Goal: Task Accomplishment & Management: Manage account settings

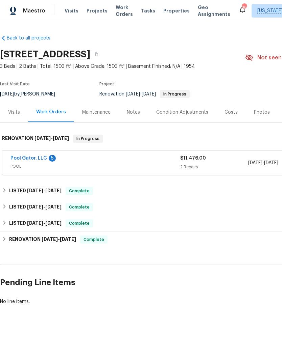
click at [41, 158] on link "Pool Gator, LLC" at bounding box center [28, 158] width 36 height 5
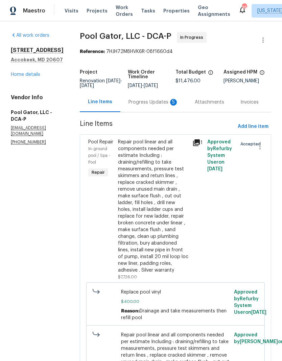
click at [147, 104] on div "Progress Updates 5" at bounding box center [153, 102] width 50 height 7
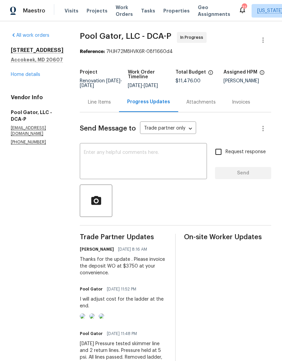
click at [27, 77] on link "Home details" at bounding box center [25, 74] width 29 height 5
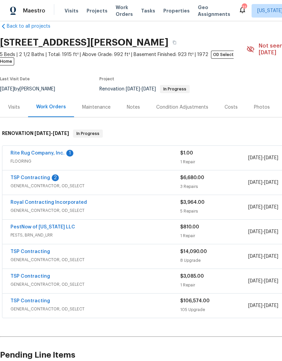
scroll to position [12, 0]
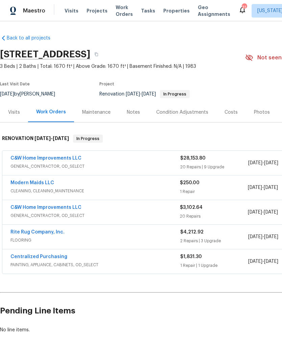
click at [231, 114] on div "Costs" at bounding box center [230, 112] width 13 height 7
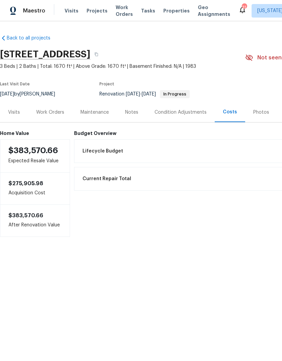
click at [52, 113] on div "Work Orders" at bounding box center [50, 112] width 28 height 7
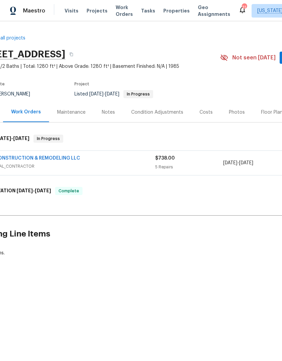
scroll to position [0, 23]
click at [149, 162] on div "MG CONSTRUCTION & REMODELING LLC" at bounding box center [71, 159] width 169 height 8
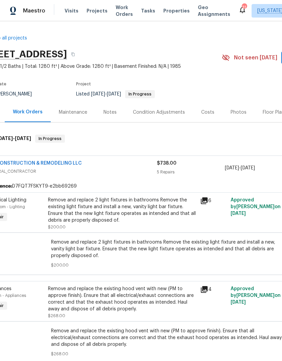
click at [171, 214] on div "Remove and replace 2 light fixtures in bathrooms Remove the existing light fixt…" at bounding box center [122, 210] width 148 height 27
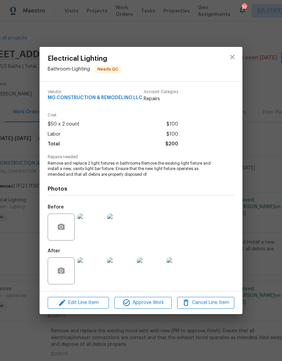
click at [92, 274] on img at bounding box center [90, 271] width 27 height 27
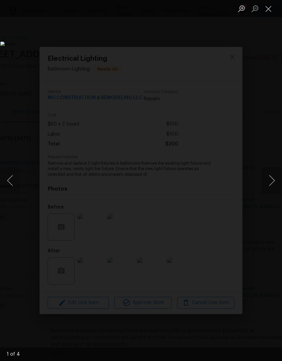
click at [271, 184] on button "Next image" at bounding box center [271, 180] width 20 height 27
click at [270, 181] on button "Next image" at bounding box center [271, 180] width 20 height 27
click at [269, 181] on button "Next image" at bounding box center [271, 180] width 20 height 27
click at [271, 181] on button "Next image" at bounding box center [271, 180] width 20 height 27
click at [269, 11] on button "Close lightbox" at bounding box center [268, 9] width 14 height 12
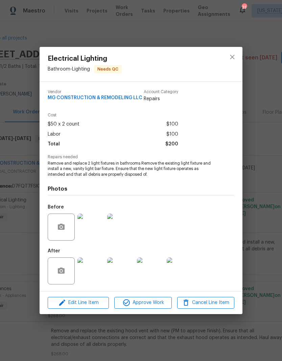
click at [96, 231] on img at bounding box center [90, 227] width 27 height 27
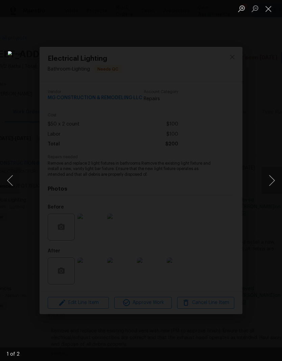
click at [272, 185] on button "Next image" at bounding box center [271, 180] width 20 height 27
click at [271, 180] on button "Next image" at bounding box center [271, 180] width 20 height 27
click at [268, 185] on button "Next image" at bounding box center [271, 180] width 20 height 27
click at [268, 187] on button "Next image" at bounding box center [271, 180] width 20 height 27
click at [270, 192] on button "Next image" at bounding box center [271, 180] width 20 height 27
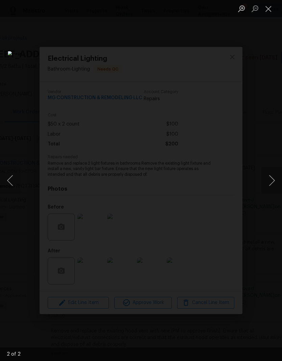
click at [269, 13] on button "Close lightbox" at bounding box center [268, 9] width 14 height 12
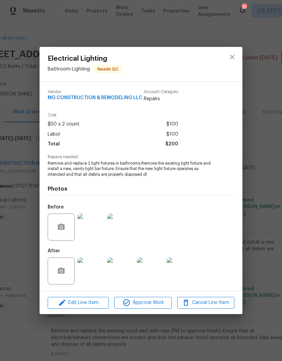
click at [93, 273] on img at bounding box center [90, 271] width 27 height 27
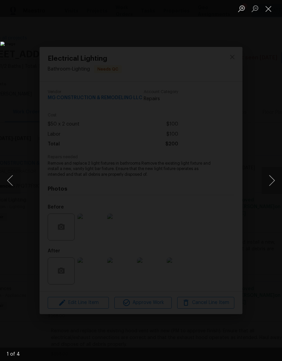
click at [271, 185] on button "Next image" at bounding box center [271, 180] width 20 height 27
click at [14, 181] on button "Previous image" at bounding box center [10, 180] width 20 height 27
click at [270, 180] on button "Next image" at bounding box center [271, 180] width 20 height 27
click at [271, 179] on button "Next image" at bounding box center [271, 180] width 20 height 27
click at [271, 180] on button "Next image" at bounding box center [271, 180] width 20 height 27
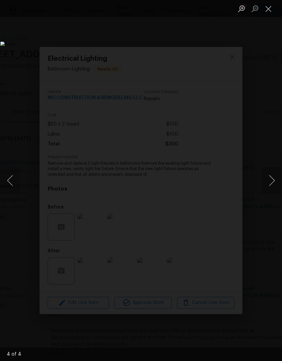
click at [271, 181] on button "Next image" at bounding box center [271, 180] width 20 height 27
click at [270, 12] on button "Close lightbox" at bounding box center [268, 9] width 14 height 12
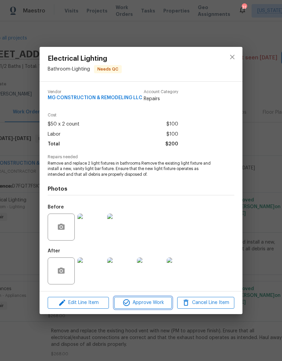
click at [156, 302] on span "Approve Work" at bounding box center [142, 303] width 53 height 8
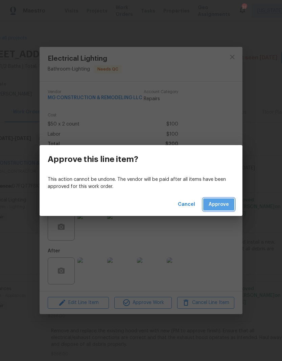
click at [224, 203] on span "Approve" at bounding box center [218, 205] width 20 height 8
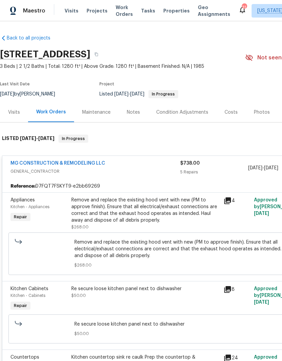
scroll to position [0, 0]
click at [79, 164] on link "MG CONSTRUCTION & REMODELING LLC" at bounding box center [57, 163] width 95 height 5
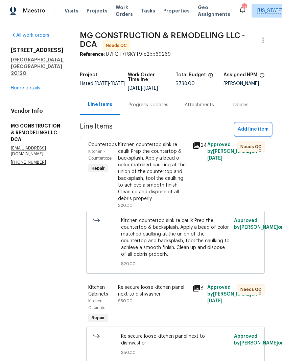
click at [255, 134] on span "Add line item" at bounding box center [252, 129] width 31 height 8
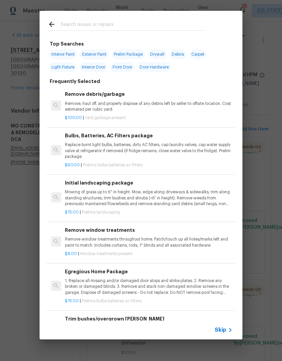
click at [148, 25] on input "text" at bounding box center [131, 25] width 143 height 10
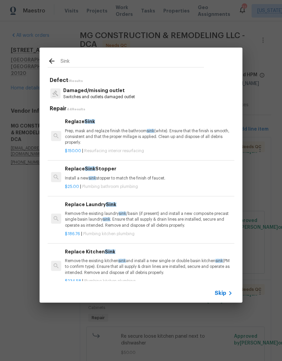
type input "Sink"
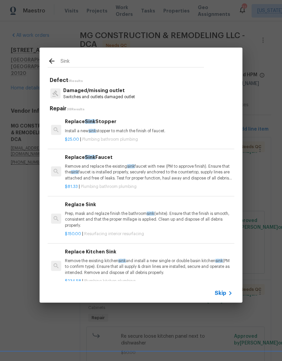
click at [140, 169] on p "Remove and replace the existing sink faucet with new (PM to approve finish). En…" at bounding box center [148, 172] width 167 height 17
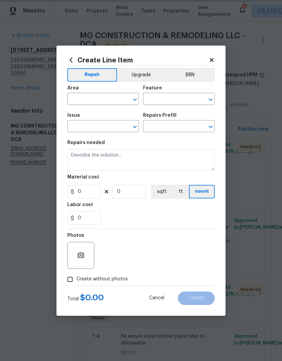
type input "Plumbing"
type input "Bathroom Plumbing"
type textarea "Remove and replace the existing sink faucet with new (PM to approve finish). En…"
type input "1"
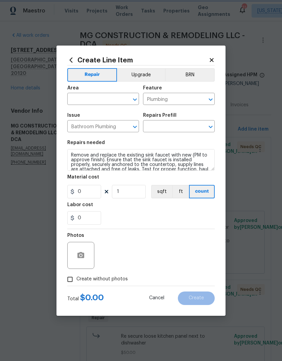
type input "Replace Sink Faucet $81.33"
click at [86, 254] on button "button" at bounding box center [81, 255] width 16 height 16
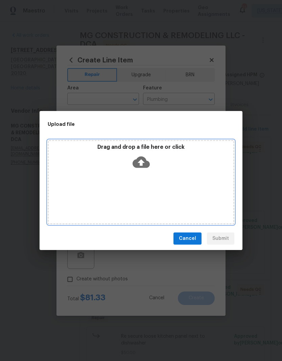
click at [150, 167] on div "Drag and drop a file here or click" at bounding box center [141, 158] width 184 height 29
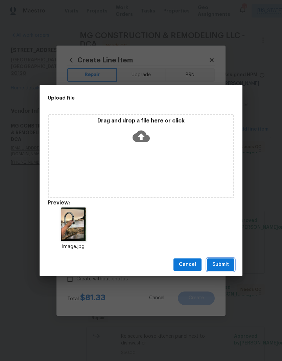
click at [222, 264] on span "Submit" at bounding box center [220, 265] width 17 height 8
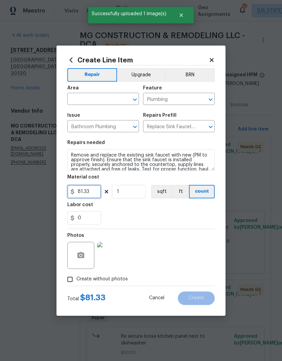
click at [90, 190] on input "81.33" at bounding box center [84, 192] width 34 height 14
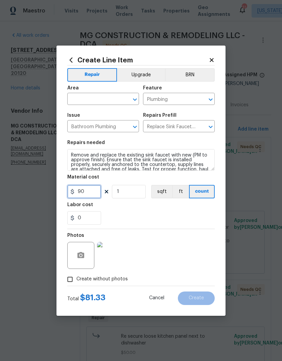
type input "90"
click at [140, 210] on div "Labor cost" at bounding box center [140, 207] width 147 height 9
click at [135, 96] on icon "Open" at bounding box center [135, 100] width 8 height 8
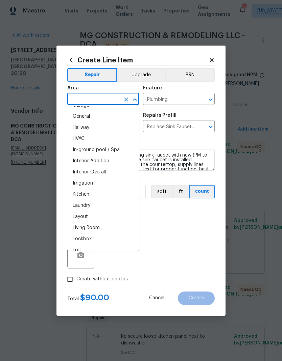
scroll to position [230, 0]
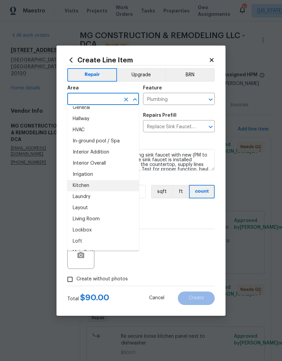
click at [112, 185] on li "Kitchen" at bounding box center [103, 185] width 72 height 11
type input "Kitchen"
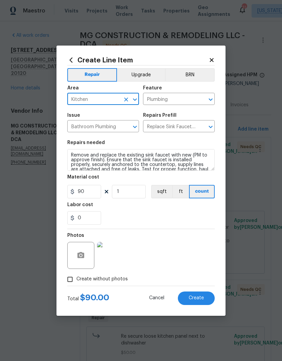
click at [132, 127] on icon "Open" at bounding box center [135, 127] width 8 height 8
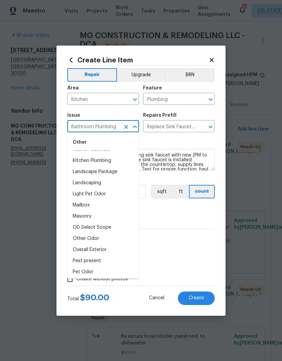
scroll to position [685, 0]
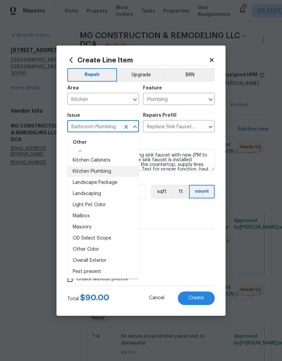
click at [116, 171] on li "Kitchen Plumbing" at bounding box center [103, 171] width 72 height 11
type input "Kitchen Plumbing"
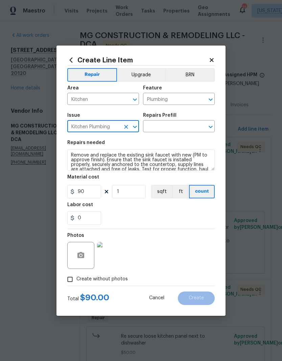
click at [141, 216] on div "0" at bounding box center [140, 218] width 147 height 14
click at [210, 128] on icon "Open" at bounding box center [210, 127] width 4 height 2
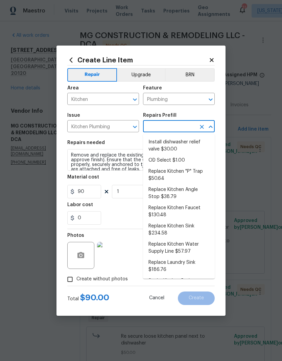
scroll to position [29, 0]
click at [196, 213] on li "Replace Kitchen Faucet $130.48" at bounding box center [179, 212] width 72 height 18
type input "Replace Kitchen Faucet $130.48"
type textarea "Remove the existing kitchen faucet, prep the area and install a new kitchen fau…"
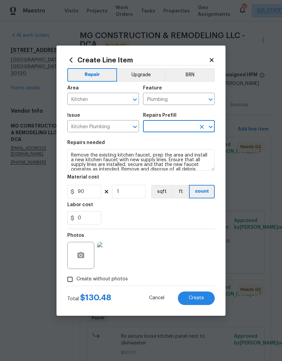
type input "Replace Kitchen Faucet $130.48"
click at [95, 194] on input "130.48" at bounding box center [84, 192] width 34 height 14
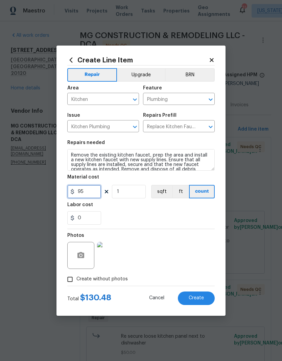
type input "95"
click at [134, 212] on div "0" at bounding box center [140, 218] width 147 height 14
click at [197, 300] on span "Create" at bounding box center [195, 298] width 15 height 5
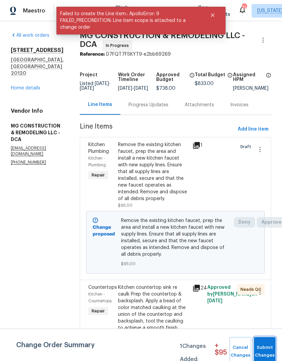
click at [265, 347] on span "Submit Changes" at bounding box center [264, 352] width 15 height 16
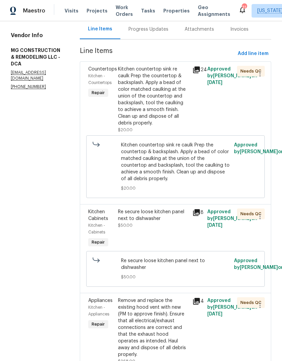
scroll to position [75, 0]
click at [182, 229] on div "Re secure loose kitchen panel next to dishwasher $50.00" at bounding box center [153, 219] width 70 height 20
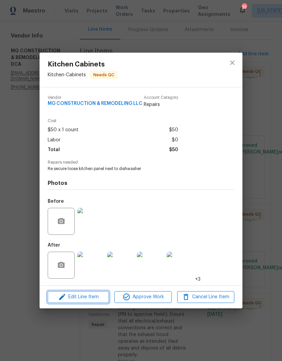
click at [95, 300] on span "Edit Line Item" at bounding box center [78, 297] width 57 height 8
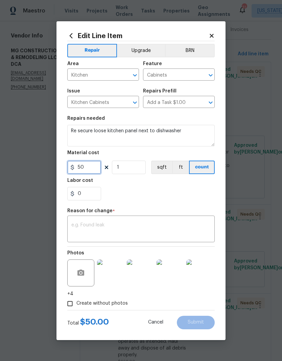
click at [90, 171] on input "50" at bounding box center [84, 168] width 34 height 14
type input "90"
click at [139, 223] on textarea at bounding box center [140, 230] width 139 height 14
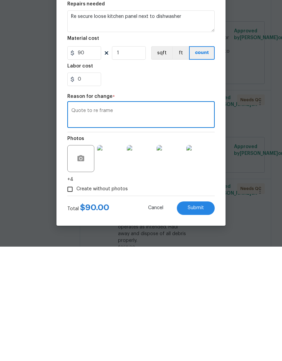
type textarea "Quote to re frame"
click at [198, 320] on span "Submit" at bounding box center [195, 322] width 16 height 5
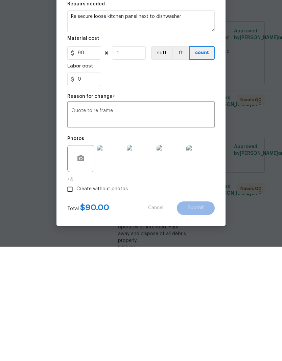
scroll to position [27, 0]
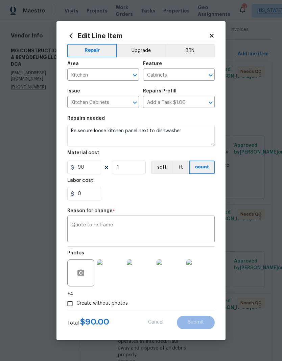
type input "50"
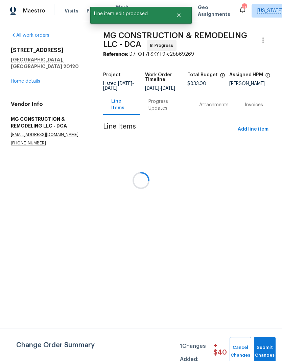
scroll to position [0, 0]
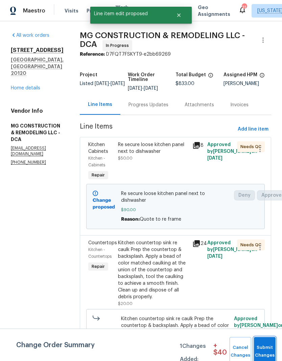
click at [266, 345] on span "Submit Changes" at bounding box center [264, 352] width 15 height 16
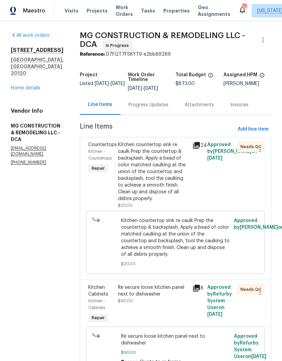
click at [181, 202] on div "Kitchen countertop sink re caulk Prep the countertop & backsplash. Apply a bead…" at bounding box center [153, 171] width 70 height 61
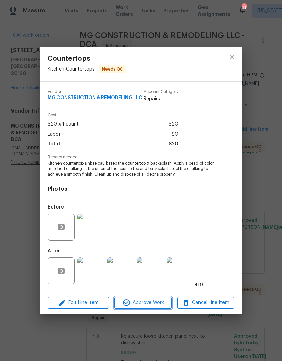
click at [154, 301] on span "Approve Work" at bounding box center [142, 303] width 53 height 8
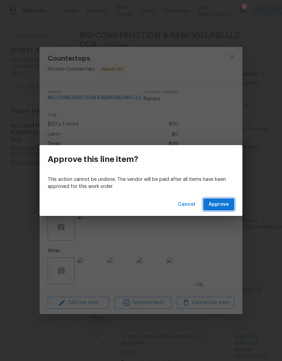
click at [221, 202] on span "Approve" at bounding box center [218, 205] width 20 height 8
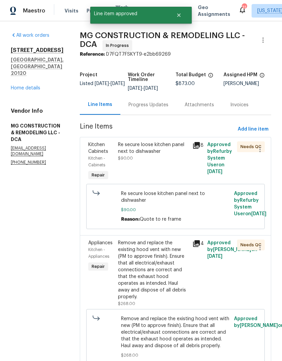
click at [186, 167] on div "Re secure loose kitchen panel next to dishwasher $90.00" at bounding box center [153, 161] width 74 height 45
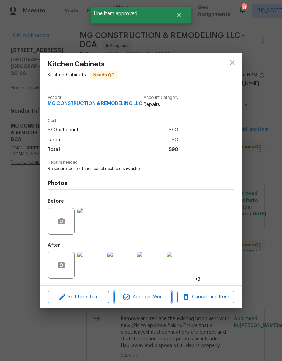
click at [157, 298] on span "Approve Work" at bounding box center [142, 297] width 53 height 8
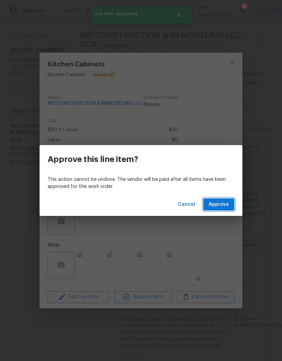
click at [223, 206] on span "Approve" at bounding box center [218, 205] width 20 height 8
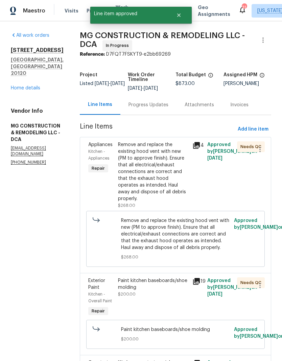
click at [179, 197] on div "Remove and replace the existing hood vent with new (PM to approve finish). Ensu…" at bounding box center [153, 171] width 70 height 61
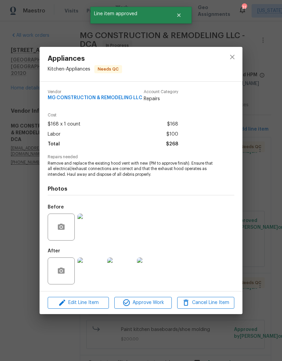
click at [95, 272] on img at bounding box center [90, 271] width 27 height 27
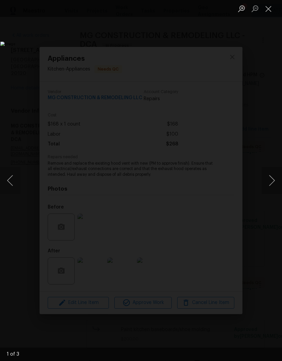
click at [272, 11] on button "Close lightbox" at bounding box center [268, 9] width 14 height 12
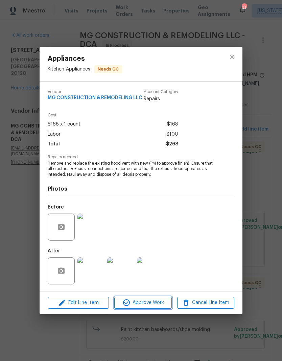
click at [155, 302] on span "Approve Work" at bounding box center [142, 303] width 53 height 8
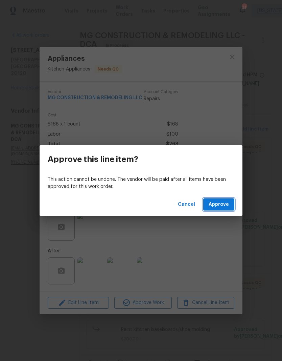
click at [223, 204] on span "Approve" at bounding box center [218, 205] width 20 height 8
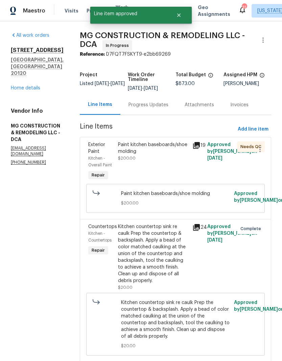
click at [185, 183] on div "Paint kitchen baseboards/shoe molding $200.00" at bounding box center [153, 161] width 74 height 45
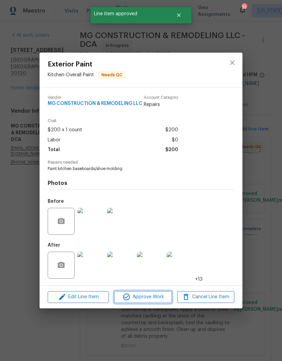
click at [159, 295] on span "Approve Work" at bounding box center [142, 297] width 53 height 8
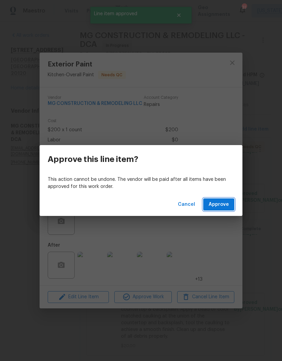
click at [223, 210] on button "Approve" at bounding box center [218, 204] width 31 height 12
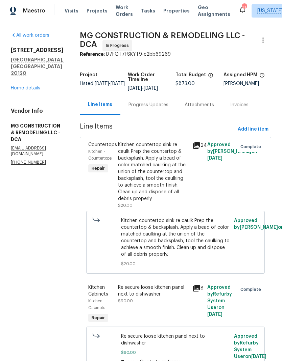
click at [31, 86] on link "Home details" at bounding box center [25, 88] width 29 height 5
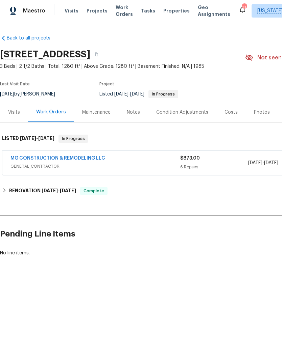
click at [171, 162] on div "MG CONSTRUCTION & REMODELING LLC" at bounding box center [94, 159] width 169 height 8
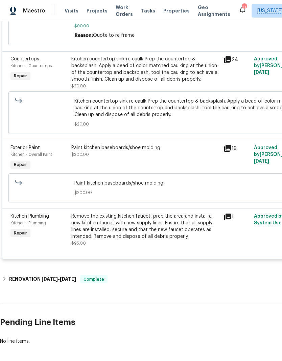
scroll to position [397, 0]
click at [184, 233] on div "Remove the existing kitchen faucet, prep the area and install a new kitchen fau…" at bounding box center [145, 226] width 148 height 27
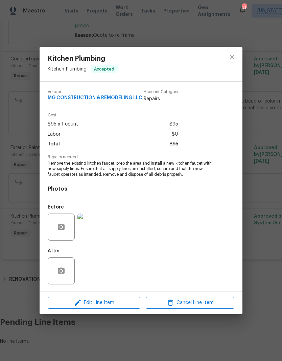
click at [172, 339] on div "Kitchen Plumbing Kitchen - Plumbing Accepted Vendor MG CONSTRUCTION & REMODELIN…" at bounding box center [141, 180] width 282 height 361
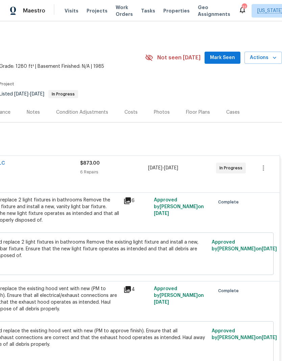
scroll to position [0, 103]
click at [274, 59] on icon "button" at bounding box center [273, 58] width 3 height 2
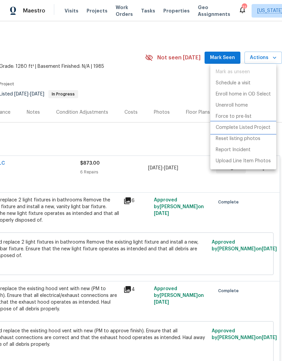
click at [265, 128] on p "Complete Listed Project" at bounding box center [242, 127] width 55 height 7
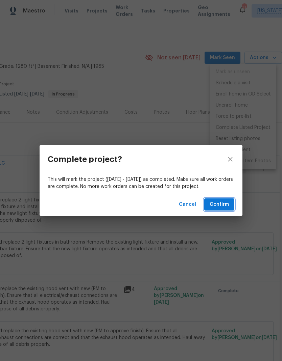
click at [223, 205] on span "Confirm" at bounding box center [218, 205] width 19 height 8
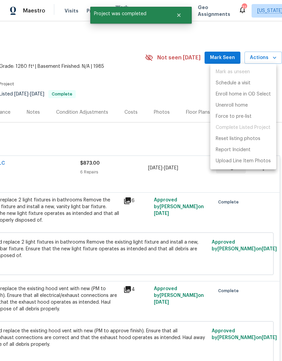
click at [213, 232] on div at bounding box center [141, 180] width 282 height 361
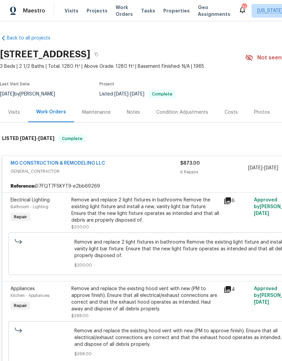
scroll to position [0, 0]
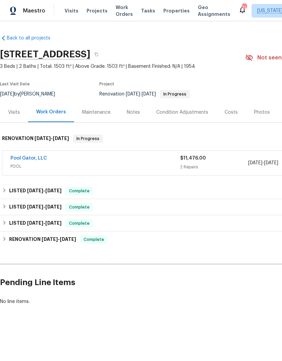
click at [38, 157] on link "Pool Gator, LLC" at bounding box center [28, 158] width 36 height 5
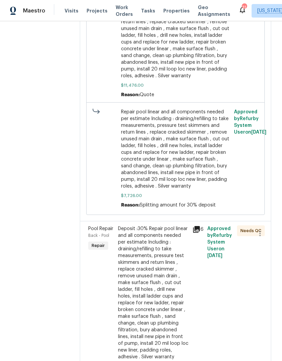
scroll to position [333, 0]
click at [151, 293] on div "Deposit :30% Repair pool linear and all components needed per estimate Includin…" at bounding box center [153, 293] width 70 height 135
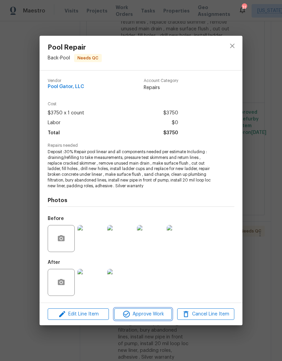
click at [150, 313] on span "Approve Work" at bounding box center [142, 314] width 53 height 8
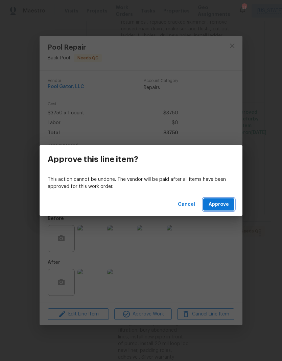
click at [226, 203] on span "Approve" at bounding box center [218, 205] width 20 height 8
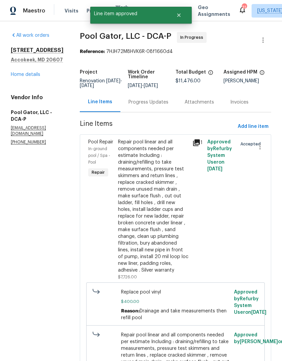
scroll to position [0, 0]
click at [144, 103] on div "Progress Updates" at bounding box center [148, 102] width 40 height 7
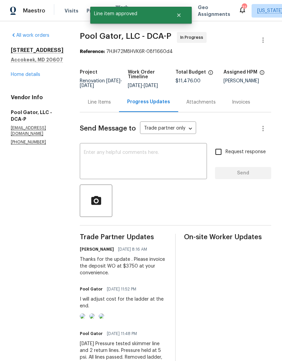
click at [159, 160] on textarea at bounding box center [143, 162] width 119 height 24
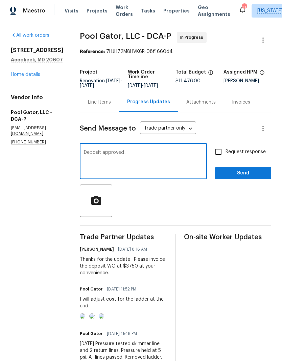
type textarea "Deposit approved ."
click at [220, 154] on input "Request response" at bounding box center [218, 152] width 14 height 14
checkbox input "true"
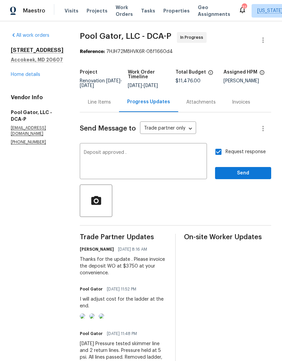
click at [167, 153] on textarea "Deposit approved ." at bounding box center [143, 162] width 119 height 24
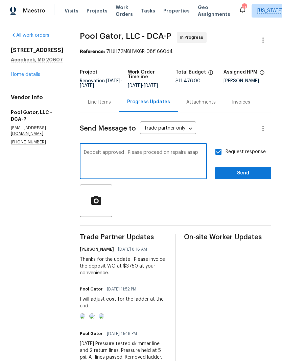
type textarea "Deposit approved . Please proceed on repairs asap"
click at [246, 176] on span "Send" at bounding box center [242, 173] width 45 height 8
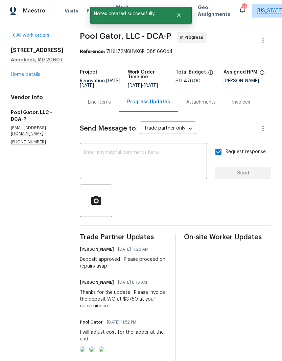
click at [32, 77] on link "Home details" at bounding box center [25, 74] width 29 height 5
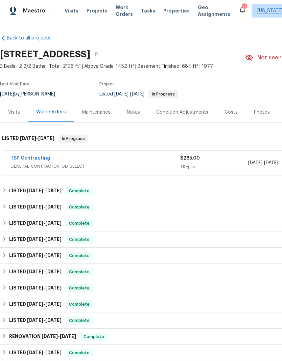
click at [240, 169] on div "1 Repair" at bounding box center [214, 167] width 68 height 7
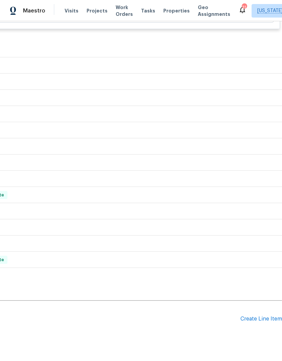
scroll to position [302, 100]
click at [261, 323] on div "Create Line Item" at bounding box center [261, 319] width 42 height 6
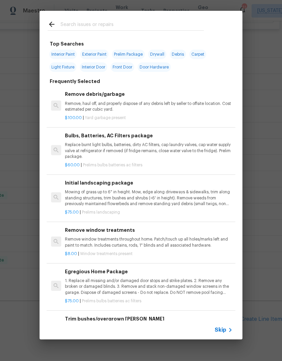
click at [151, 21] on input "text" at bounding box center [131, 25] width 143 height 10
type input "Remed"
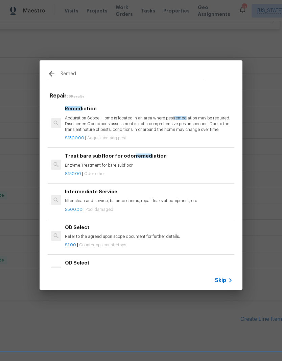
click at [193, 126] on p "Acquisition Scope: Home is located in an area where pest remed iation may be re…" at bounding box center [148, 123] width 167 height 17
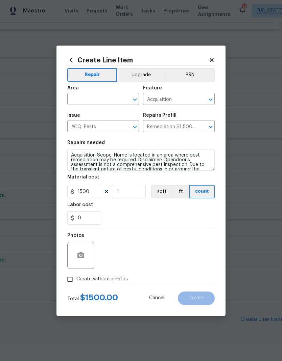
scroll to position [0, 0]
click at [71, 156] on textarea "Acquisition Scope: Home is located in an area where pest remediation may be req…" at bounding box center [140, 160] width 147 height 22
click at [130, 157] on textarea "Acquisition Scope: Home is located in an area where pest remediation may be req…" at bounding box center [140, 160] width 147 height 22
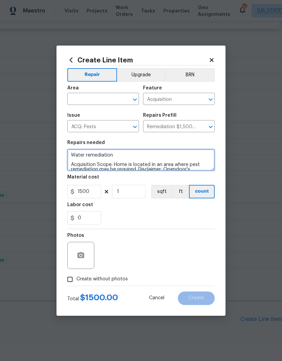
type textarea "Water remediation Acquisition Scope: Home is located in an area where pest reme…"
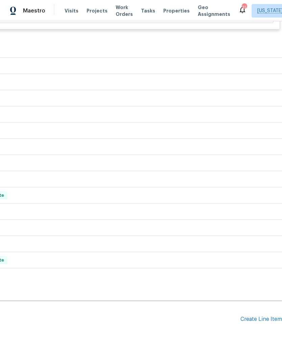
scroll to position [302, 100]
click at [265, 323] on div "Create Line Item" at bounding box center [261, 319] width 42 height 6
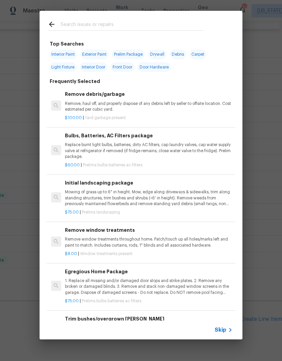
click at [152, 21] on input "text" at bounding box center [131, 25] width 143 height 10
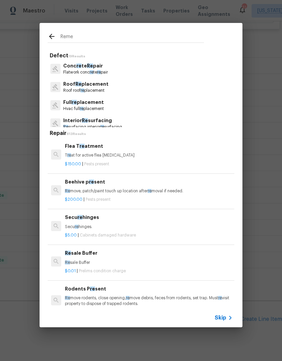
type input "Remed"
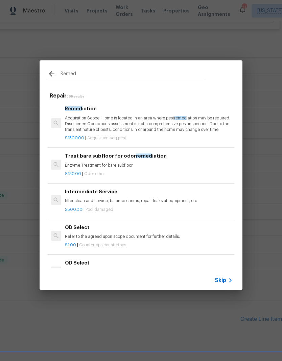
click at [149, 125] on p "Acquisition Scope: Home is located in an area where pest remed iation may be re…" at bounding box center [148, 123] width 167 height 17
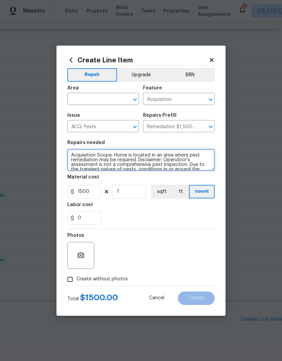
click at [72, 157] on textarea "Acquisition Scope: Home is located in an area where pest remediation may be req…" at bounding box center [140, 160] width 147 height 22
click at [94, 153] on textarea "Acquisition Scope: Home is located in an area where pest remediation may be req…" at bounding box center [140, 160] width 147 height 22
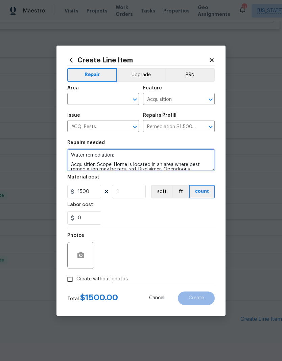
click at [139, 155] on textarea "Water remediation: Acquisition Scope: Home is located in an area where pest rem…" at bounding box center [140, 160] width 147 height 22
paste textarea "SMG Remediation : Set up air scrubber equipment. Hepa vacuum all surfaces affec…"
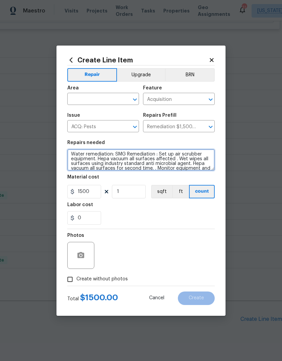
scroll to position [30, 0]
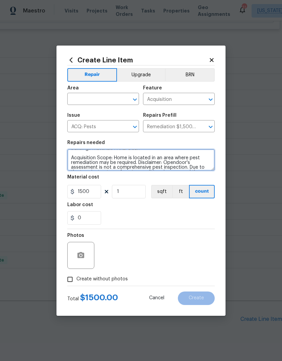
click at [136, 99] on icon "Open" at bounding box center [135, 100] width 4 height 2
type textarea "Water remediation: SMG Remediation : Set up air scrubber equipment. Hepa vacuum…"
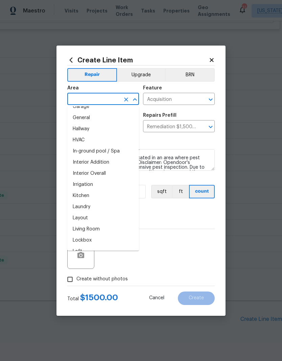
scroll to position [219, 0]
click at [111, 175] on li "Interior Overall" at bounding box center [103, 173] width 72 height 11
type input "Interior Overall"
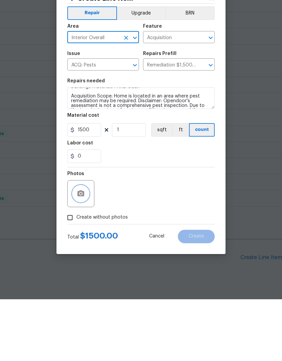
click at [80, 252] on icon "button" at bounding box center [80, 255] width 7 height 6
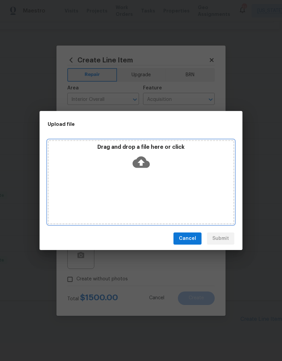
click at [145, 158] on icon at bounding box center [140, 162] width 17 height 11
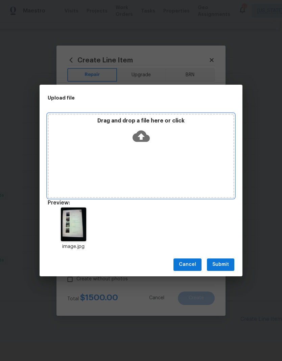
click at [145, 140] on icon at bounding box center [140, 135] width 17 height 11
click at [141, 136] on icon at bounding box center [140, 136] width 17 height 17
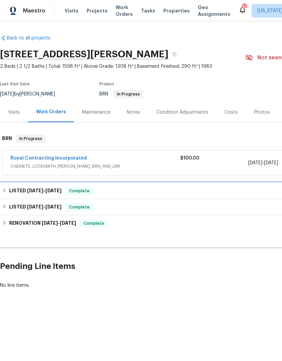
click at [111, 190] on div "LISTED [DATE] - [DATE] Complete" at bounding box center [190, 191] width 377 height 8
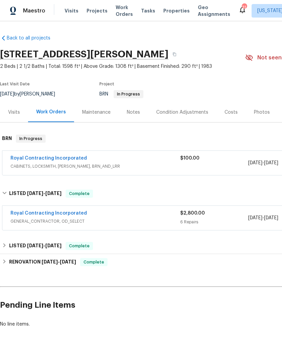
click at [89, 10] on span "Projects" at bounding box center [96, 10] width 21 height 7
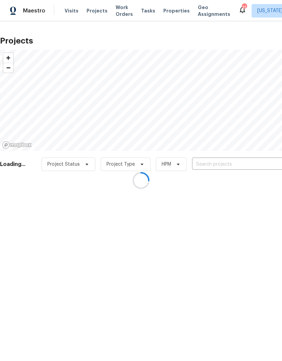
click at [222, 165] on div at bounding box center [141, 180] width 282 height 361
click at [220, 166] on div at bounding box center [141, 180] width 282 height 361
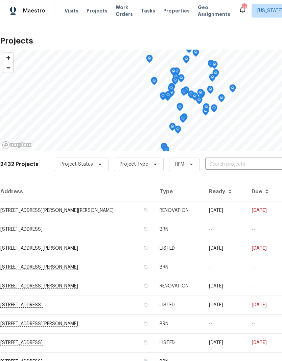
click at [230, 162] on input "text" at bounding box center [243, 164] width 77 height 10
type input "white plains"
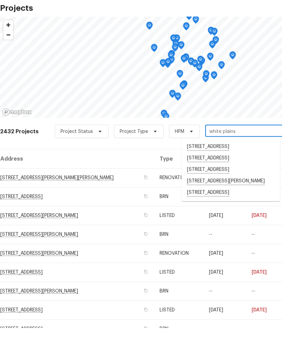
click at [245, 209] on li "3570 Prince Edward Dr, White Plains, MD 20695" at bounding box center [230, 214] width 98 height 11
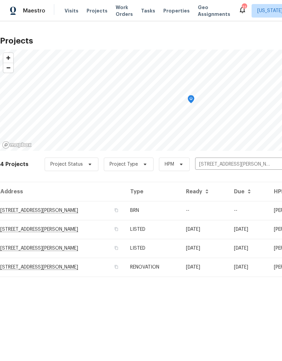
click at [109, 233] on td "3570 Prince Edward Dr, White Plains, MD 20695" at bounding box center [62, 229] width 125 height 19
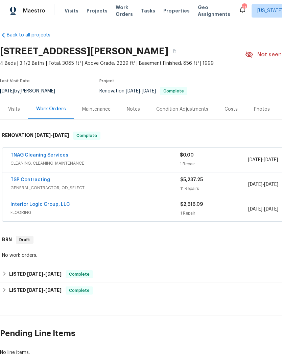
scroll to position [3, 0]
click at [104, 274] on div "LISTED 9/18/25 - 9/18/25 Complete" at bounding box center [190, 274] width 377 height 8
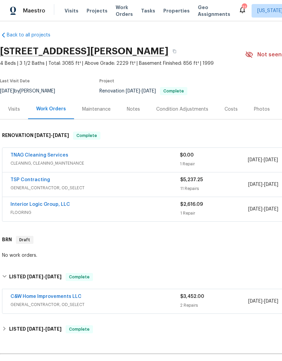
click at [160, 306] on span "GENERAL_CONTRACTOR, OD_SELECT" at bounding box center [94, 304] width 169 height 7
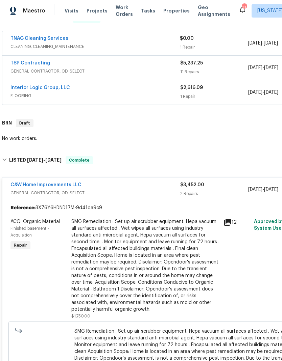
scroll to position [120, 0]
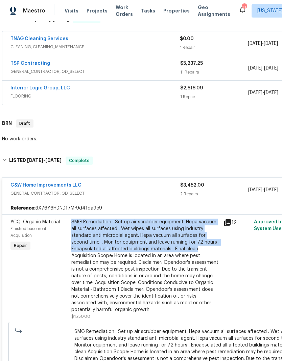
copy div "SMG Remediation : Set up air scrubber equipment. Hepa vacuum all surfaces affec…"
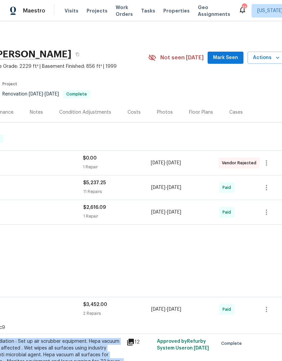
scroll to position [0, 99]
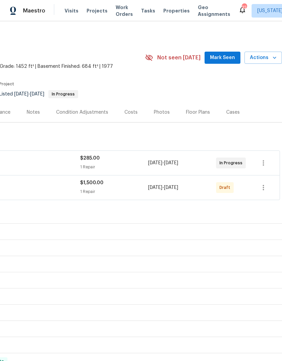
scroll to position [0, 100]
click at [264, 187] on icon "button" at bounding box center [263, 188] width 8 height 8
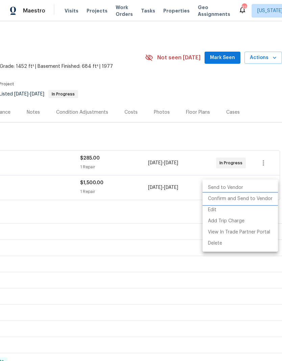
click at [242, 200] on li "Confirm and Send to Vendor" at bounding box center [239, 198] width 75 height 11
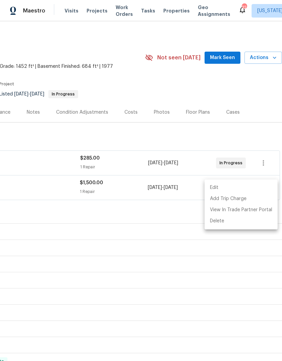
click at [177, 237] on div at bounding box center [141, 180] width 282 height 361
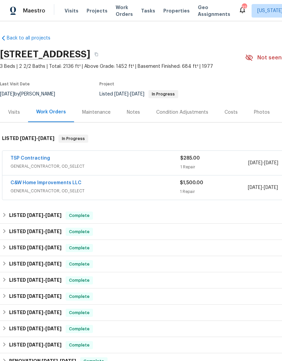
scroll to position [0, 0]
click at [73, 181] on link "C&W Home Improvements LLC" at bounding box center [45, 183] width 71 height 5
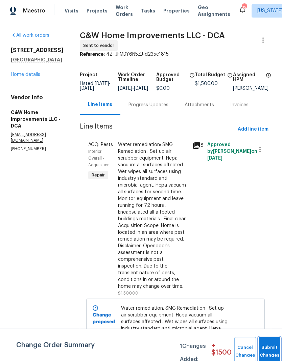
click at [266, 348] on button "Submit Changes" at bounding box center [269, 351] width 22 height 29
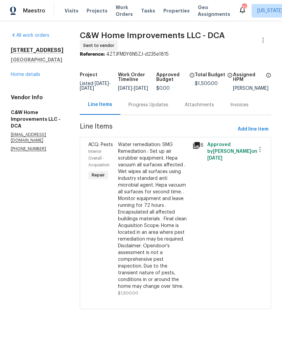
click at [149, 113] on div "Progress Updates" at bounding box center [148, 105] width 56 height 20
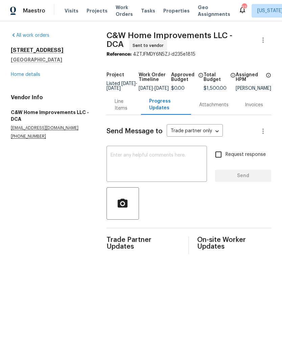
click at [161, 169] on textarea at bounding box center [156, 165] width 92 height 24
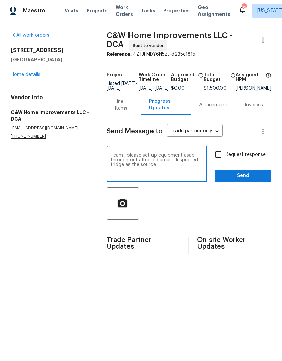
type textarea "Team : please set up equipment asap through out affected areas . Inspected frid…"
click at [220, 162] on input "Request response" at bounding box center [218, 155] width 14 height 14
checkbox input "true"
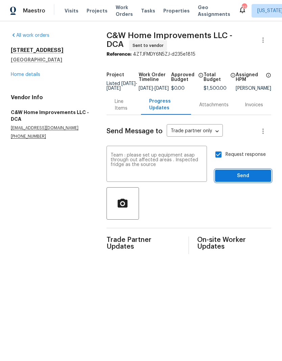
click at [246, 179] on span "Send" at bounding box center [242, 176] width 45 height 8
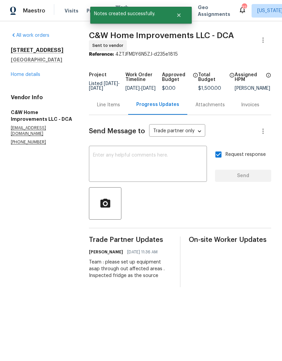
click at [32, 77] on link "Home details" at bounding box center [25, 74] width 29 height 5
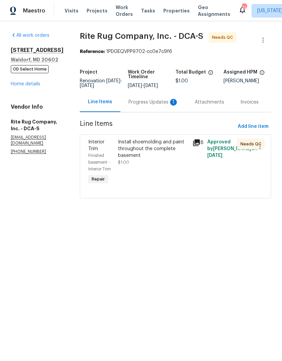
click at [159, 166] on div "Install shoemolding and paint throughout the complete basement $1.00" at bounding box center [153, 152] width 70 height 27
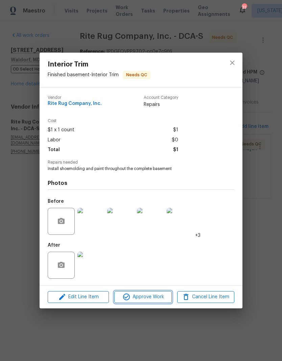
click at [158, 298] on span "Approve Work" at bounding box center [142, 297] width 53 height 8
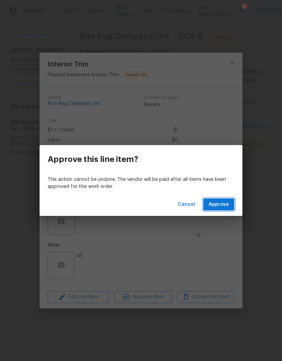
click at [226, 208] on span "Approve" at bounding box center [218, 205] width 20 height 8
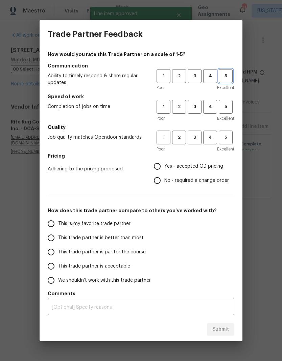
click at [230, 76] on span "5" at bounding box center [225, 76] width 12 height 8
click at [225, 111] on button "5" at bounding box center [225, 107] width 14 height 14
click at [228, 141] on button "5" at bounding box center [225, 138] width 14 height 14
click at [159, 166] on input "Yes - accepted OD pricing" at bounding box center [157, 166] width 14 height 14
radio input "true"
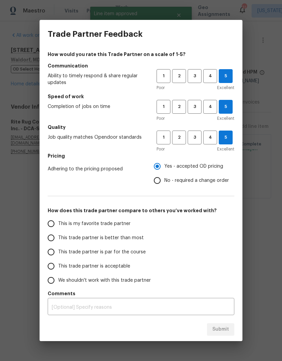
click at [51, 227] on input "This is my favorite trade partner" at bounding box center [51, 224] width 14 height 14
click at [229, 327] on button "Submit" at bounding box center [220, 329] width 27 height 12
radio input "true"
radio input "false"
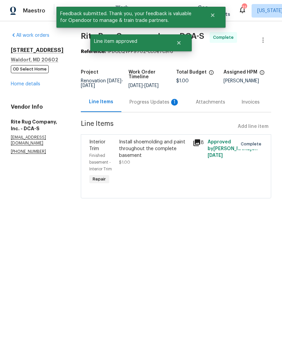
click at [29, 86] on link "Home details" at bounding box center [25, 84] width 29 height 5
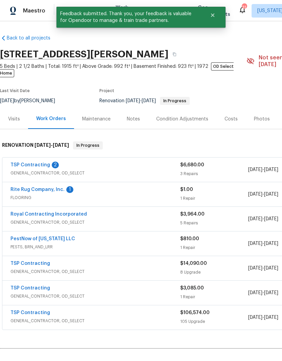
click at [53, 187] on link "Rite Rug Company, Inc." at bounding box center [37, 189] width 54 height 5
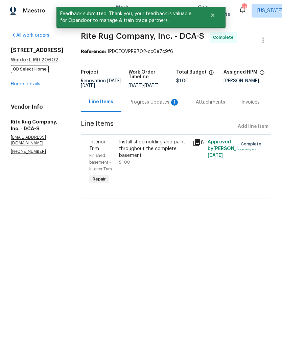
click at [157, 111] on div "Progress Updates 1" at bounding box center [154, 102] width 66 height 20
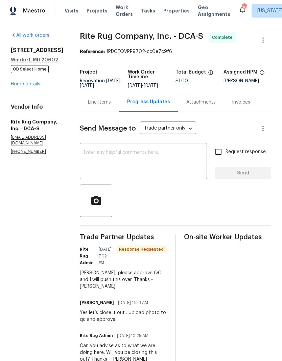
click at [158, 157] on textarea at bounding box center [143, 162] width 119 height 24
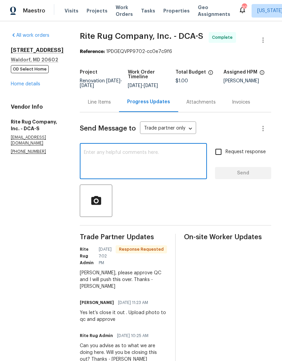
scroll to position [32, 0]
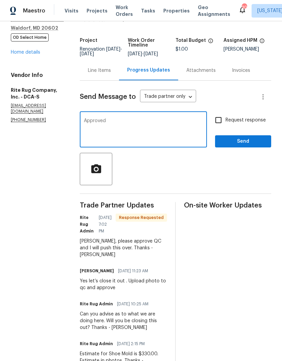
type textarea "Approved"
click at [218, 121] on input "Request response" at bounding box center [218, 120] width 14 height 14
checkbox input "true"
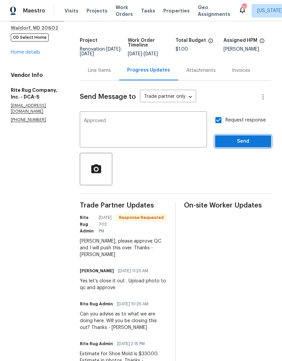
click at [241, 141] on span "Send" at bounding box center [242, 141] width 45 height 8
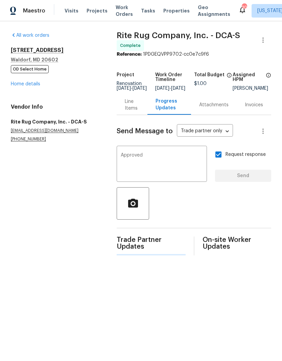
scroll to position [0, 0]
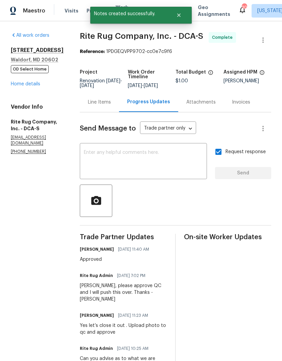
click at [33, 86] on link "Home details" at bounding box center [25, 84] width 29 height 5
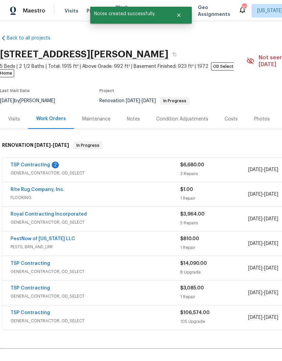
click at [40, 163] on link "TSP Contracting" at bounding box center [29, 165] width 39 height 5
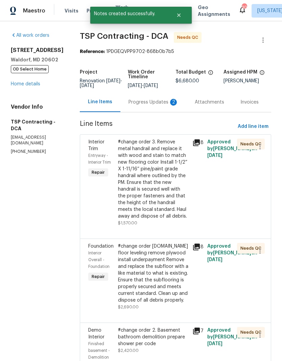
click at [149, 103] on div "Progress Updates 2" at bounding box center [153, 102] width 50 height 7
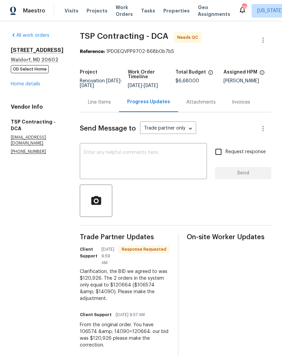
click at [34, 86] on link "Home details" at bounding box center [25, 84] width 29 height 5
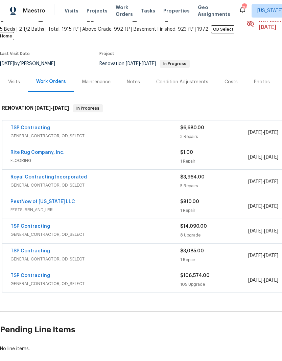
scroll to position [38, 0]
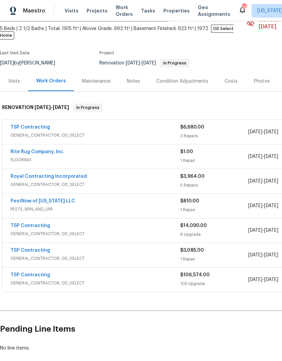
click at [160, 223] on div "TSP Contracting" at bounding box center [94, 226] width 169 height 8
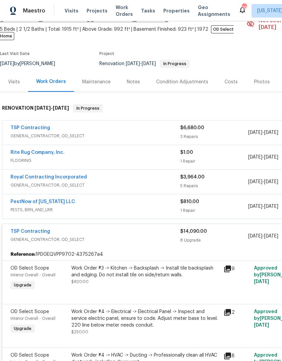
scroll to position [37, 0]
click at [203, 133] on div "3 Repairs" at bounding box center [214, 136] width 68 height 7
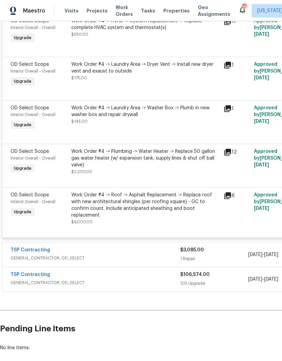
scroll to position [608, 0]
click at [193, 272] on div "$106,574.00 105 Upgrade" at bounding box center [214, 280] width 68 height 16
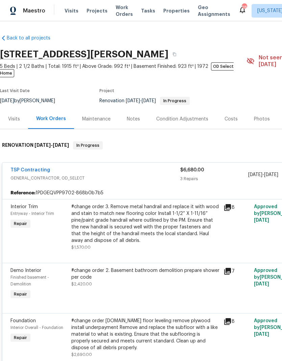
scroll to position [0, 0]
click at [14, 118] on div "Visits" at bounding box center [14, 119] width 28 height 20
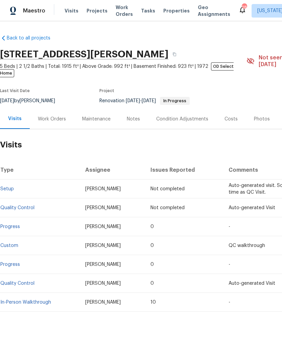
click at [50, 116] on div "Work Orders" at bounding box center [52, 119] width 28 height 7
